Goal: Navigation & Orientation: Find specific page/section

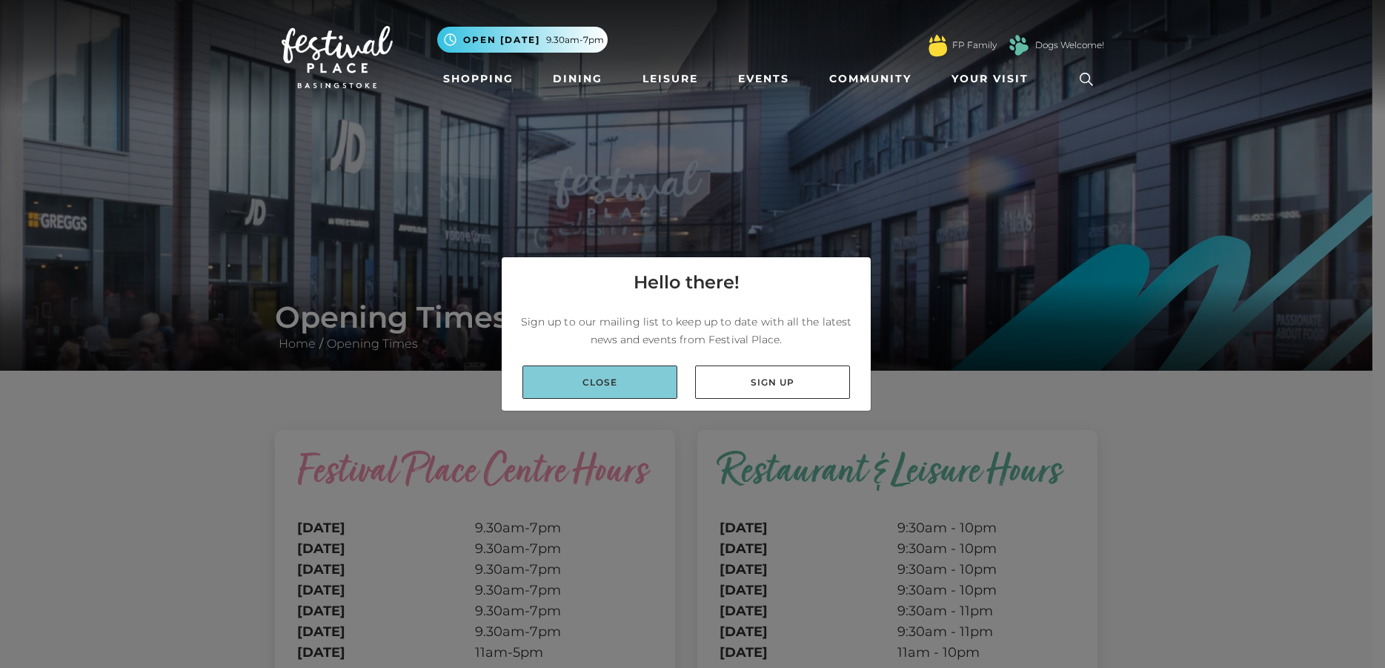
click at [605, 382] on link "Close" at bounding box center [599, 381] width 155 height 33
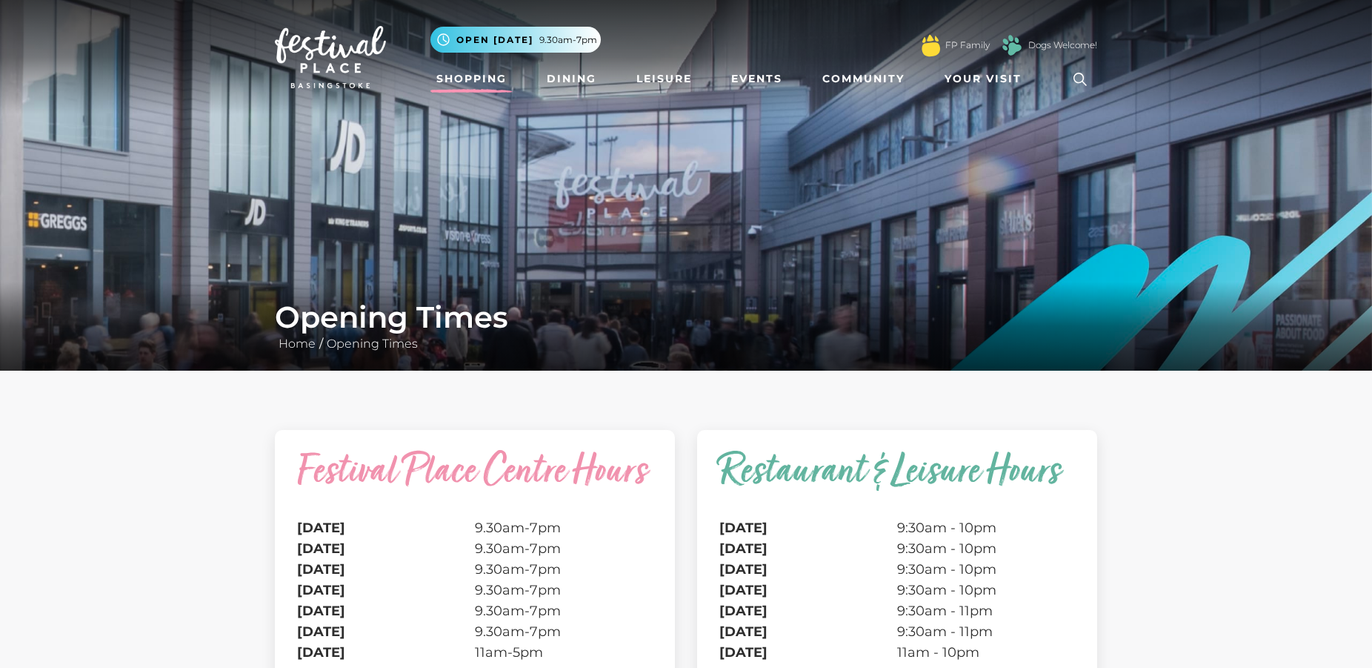
click at [488, 79] on link "Shopping" at bounding box center [471, 78] width 82 height 27
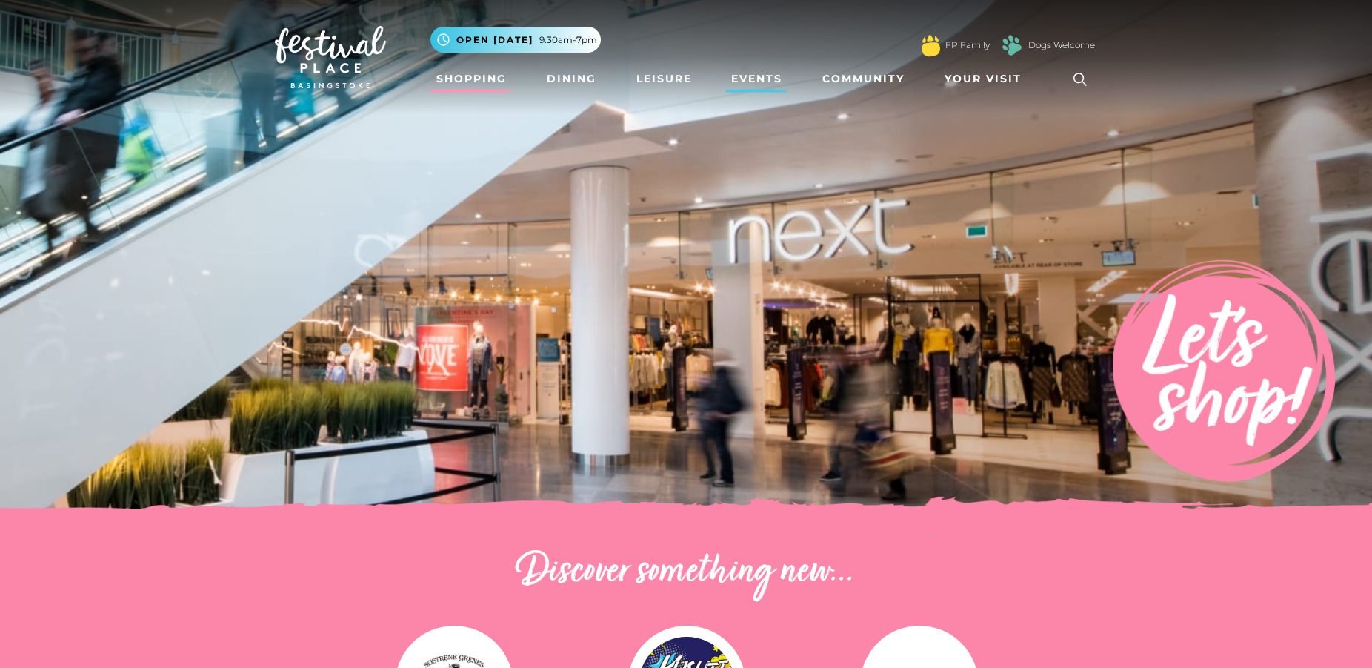
click at [748, 73] on link "Events" at bounding box center [756, 78] width 63 height 27
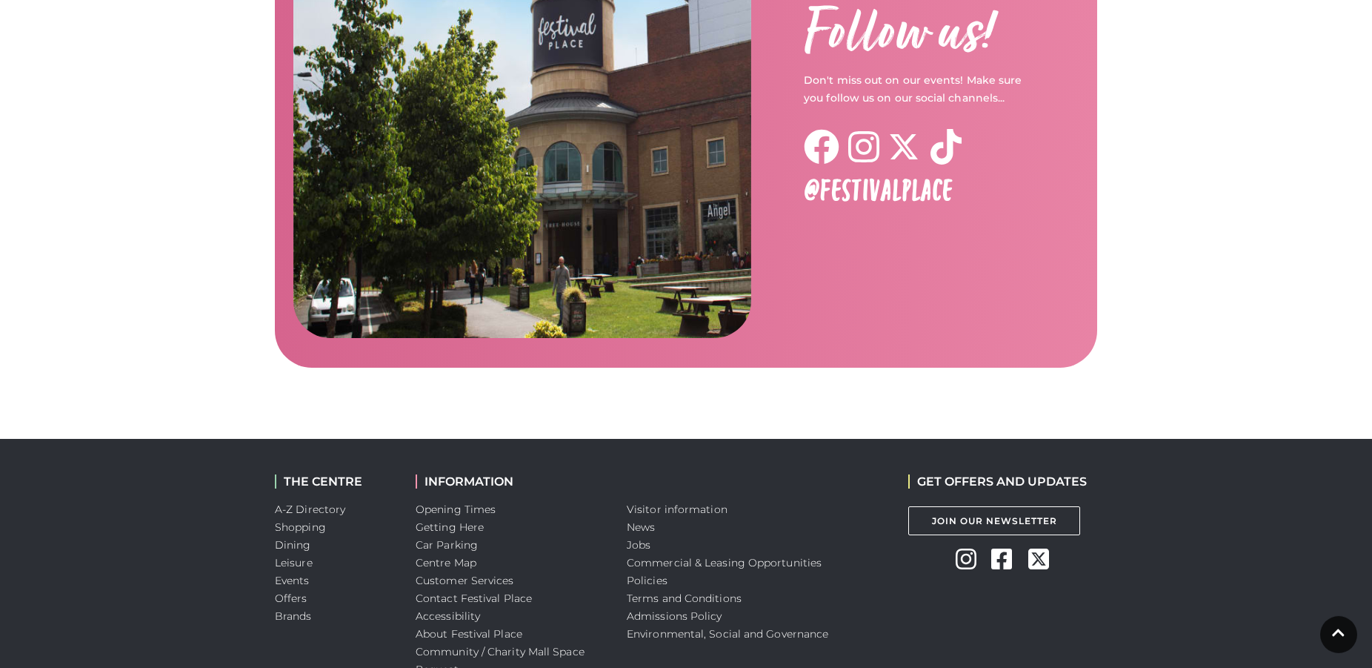
scroll to position [2384, 0]
